Goal: Information Seeking & Learning: Learn about a topic

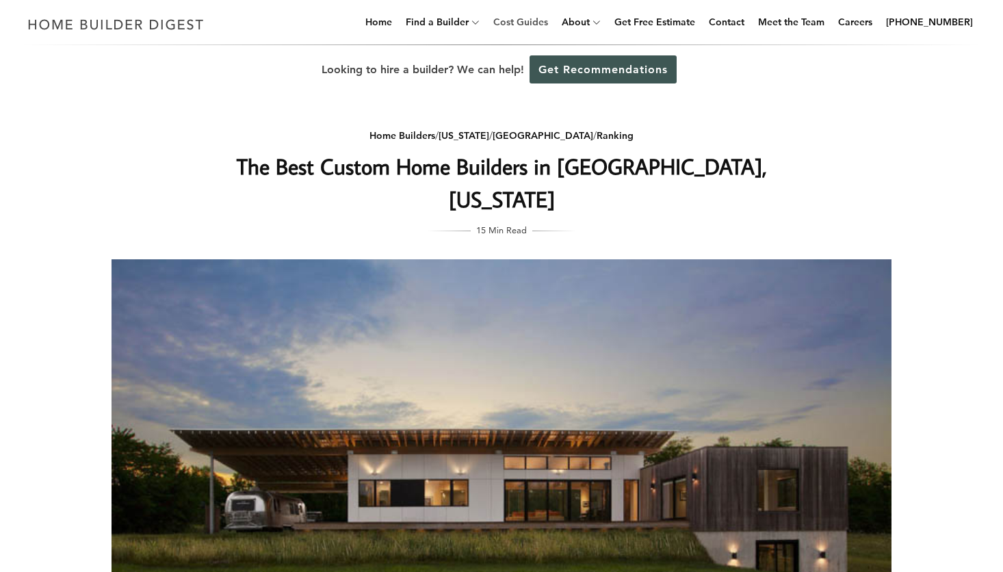
click at [536, 22] on link "Cost Guides" at bounding box center [521, 22] width 66 height 44
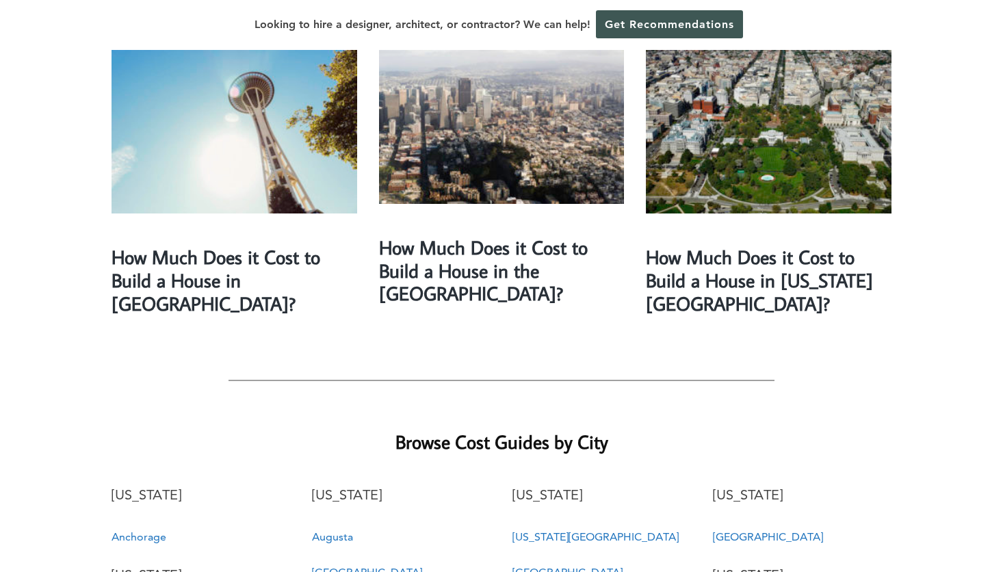
scroll to position [2343, 0]
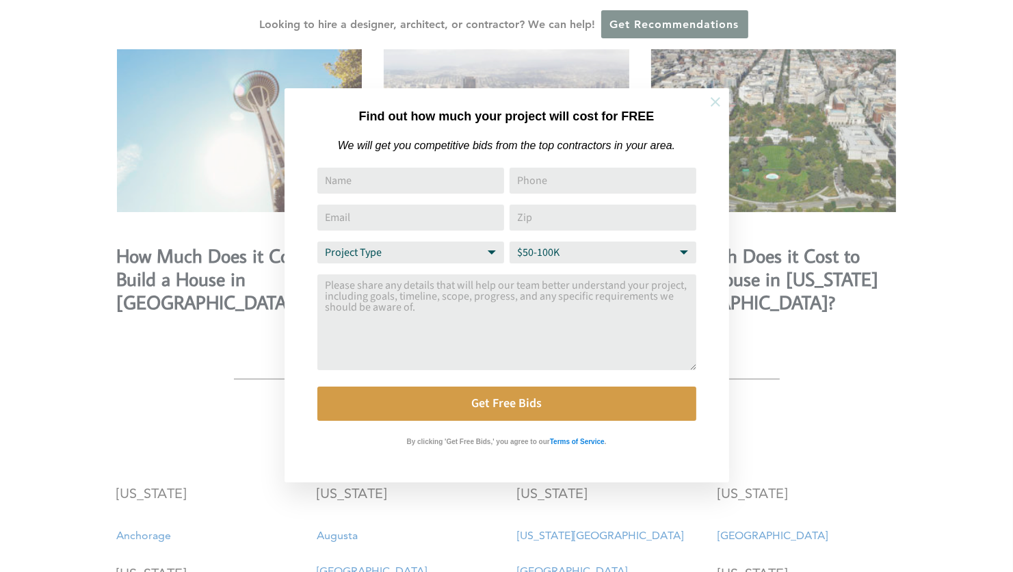
click at [718, 105] on icon at bounding box center [715, 101] width 15 height 15
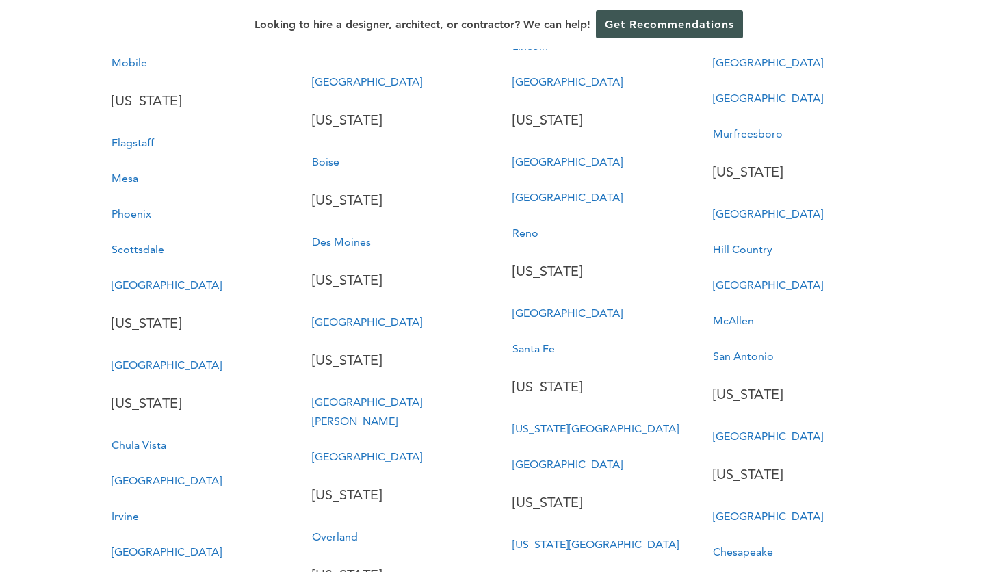
scroll to position [2968, 0]
click at [346, 449] on link "[GEOGRAPHIC_DATA]" at bounding box center [367, 455] width 110 height 13
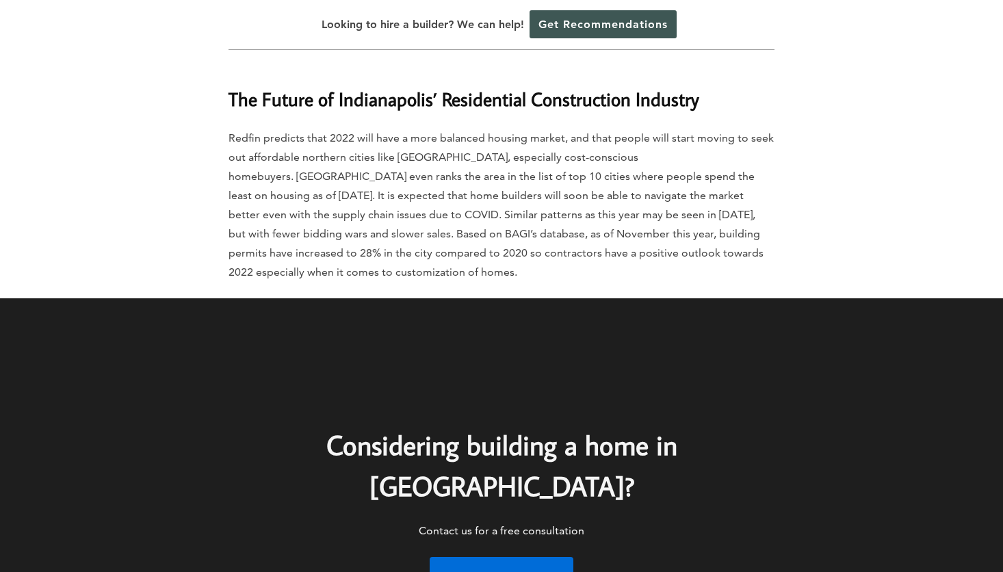
scroll to position [7845, 0]
